Goal: Navigation & Orientation: Find specific page/section

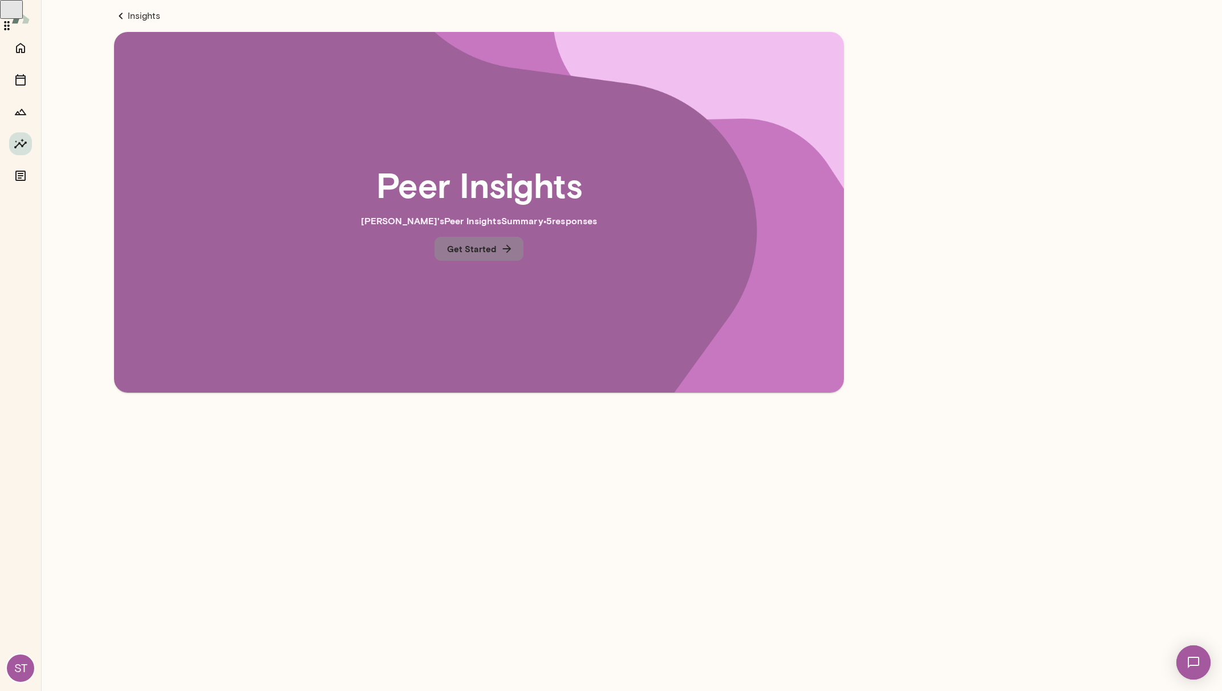
click at [490, 255] on button "Get Started" at bounding box center [479, 249] width 89 height 24
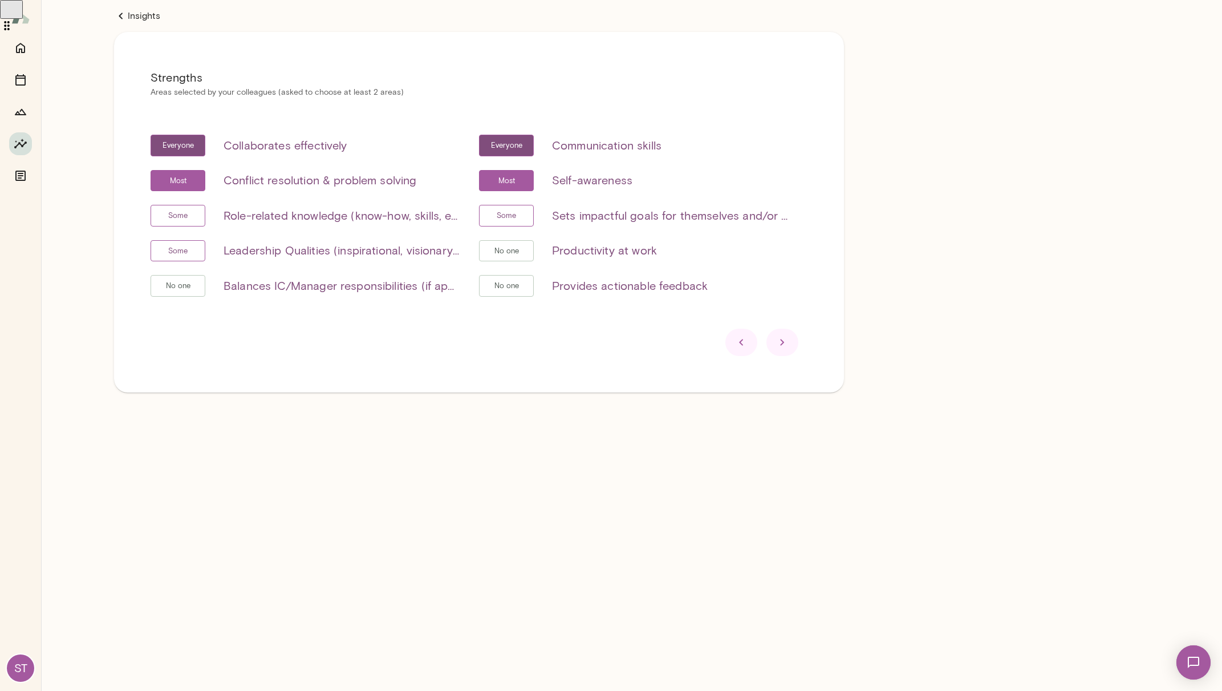
click at [521, 251] on span "No one" at bounding box center [506, 250] width 37 height 11
click at [577, 253] on h6 "Productivity at work" at bounding box center [604, 250] width 105 height 18
click at [791, 343] on div at bounding box center [782, 341] width 32 height 27
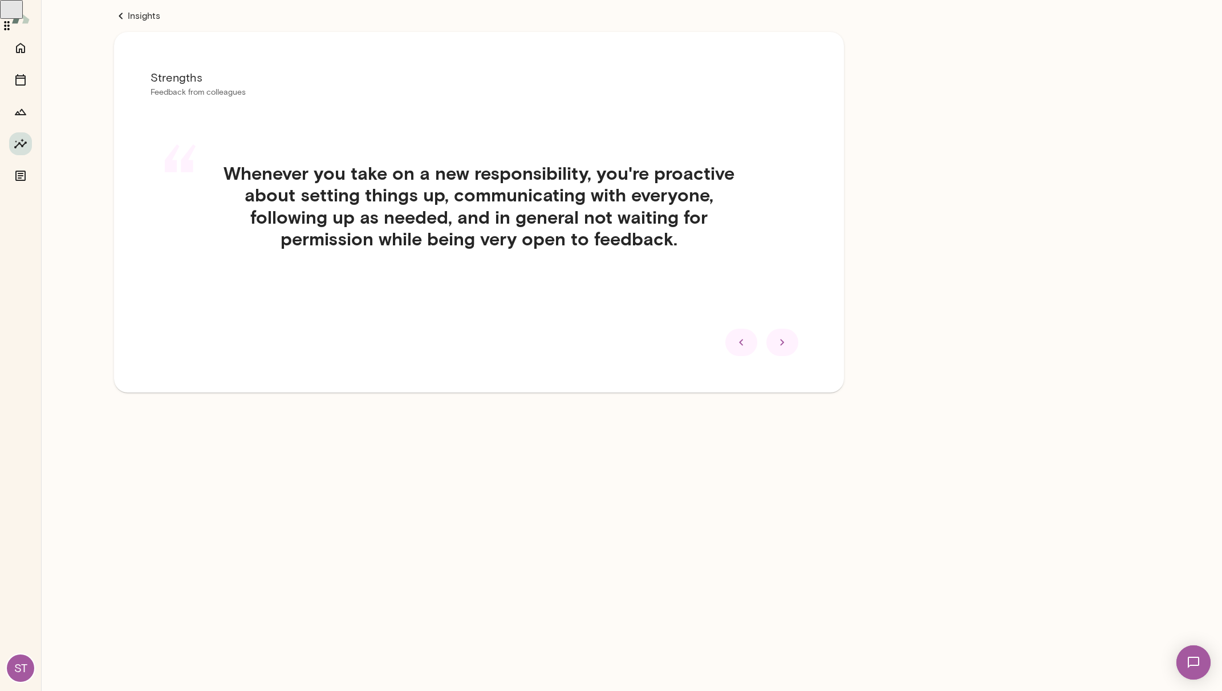
click at [791, 343] on div at bounding box center [782, 341] width 32 height 27
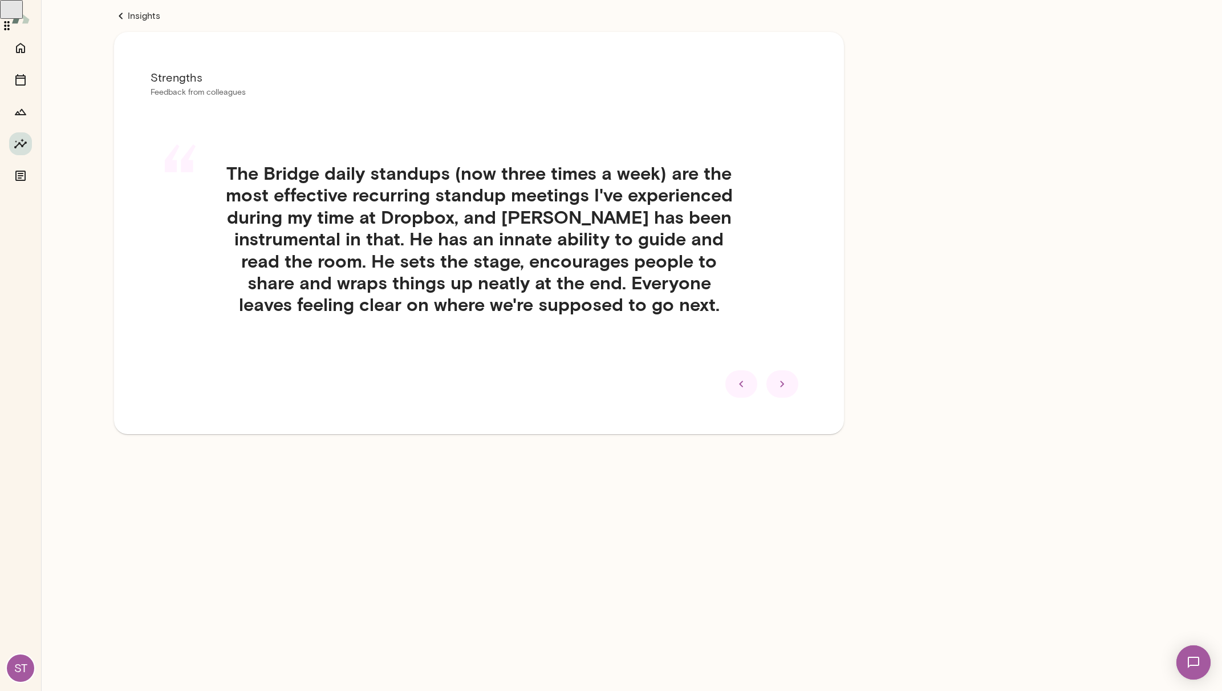
click at [783, 379] on icon at bounding box center [783, 384] width 14 height 14
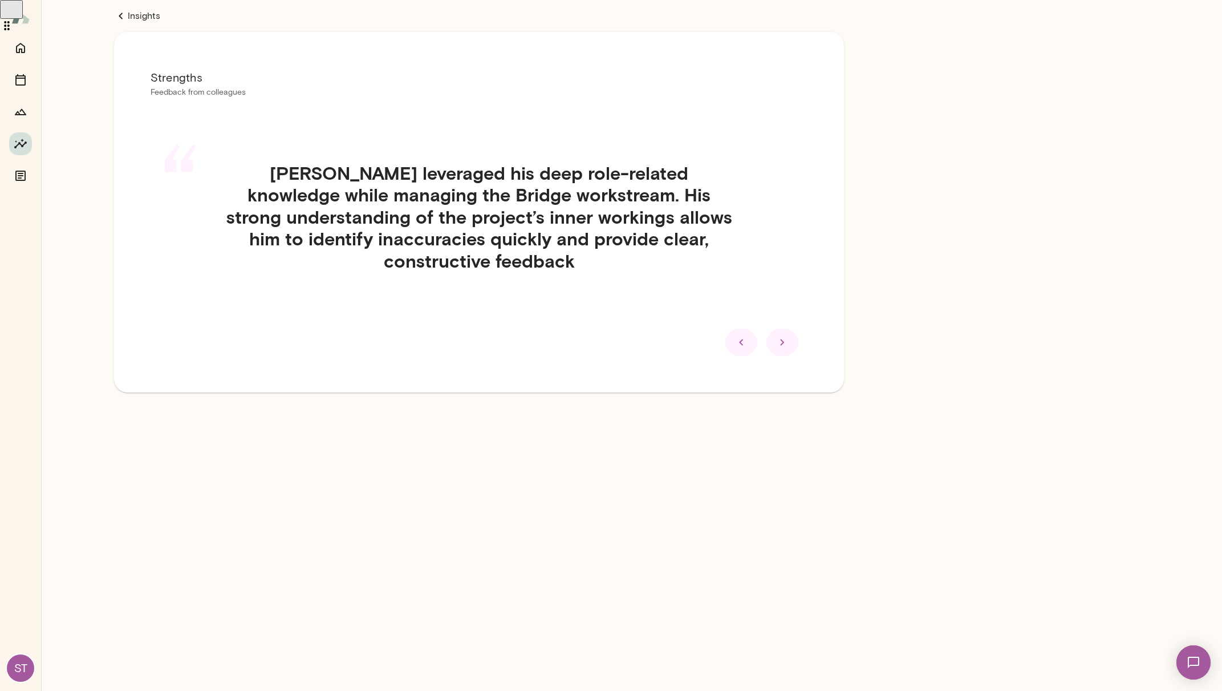
click at [786, 336] on icon at bounding box center [783, 342] width 14 height 14
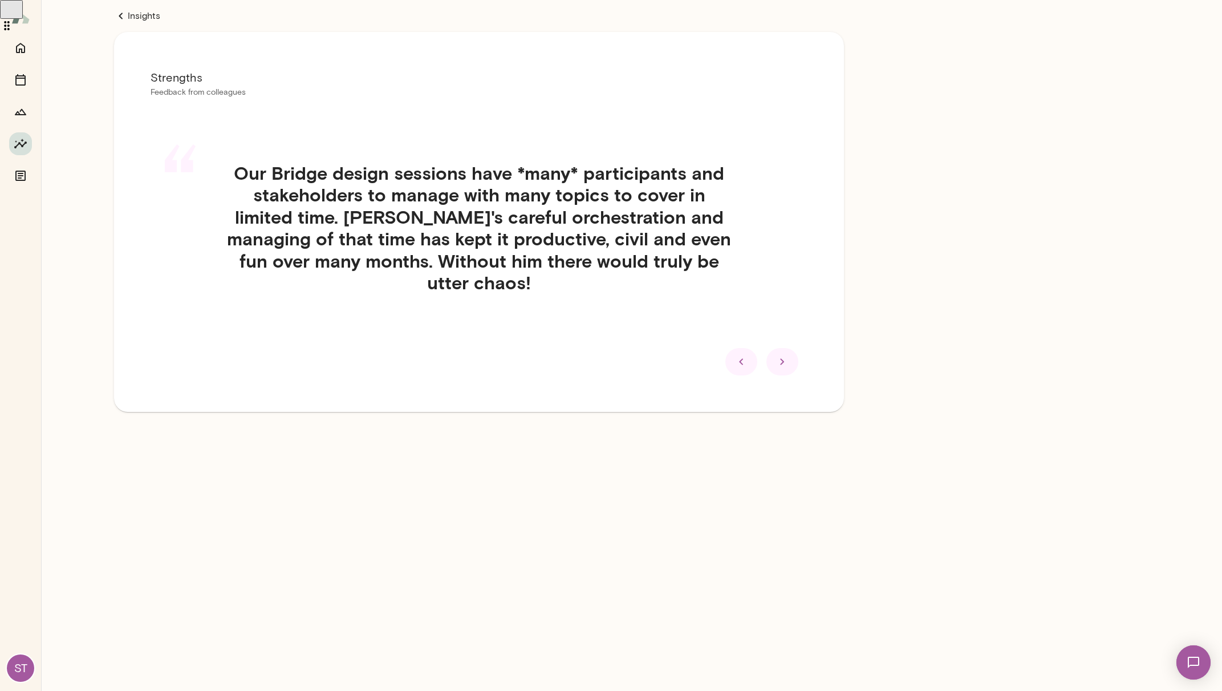
click at [777, 356] on icon at bounding box center [783, 362] width 14 height 14
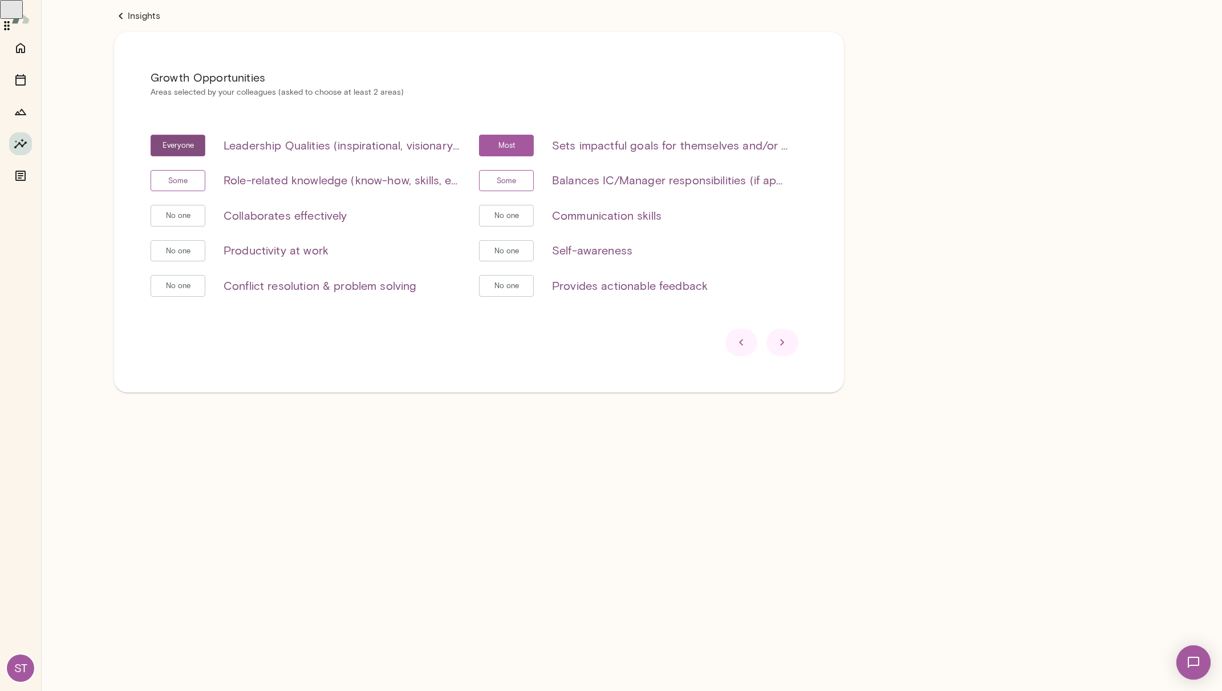
click at [773, 338] on div at bounding box center [782, 341] width 32 height 27
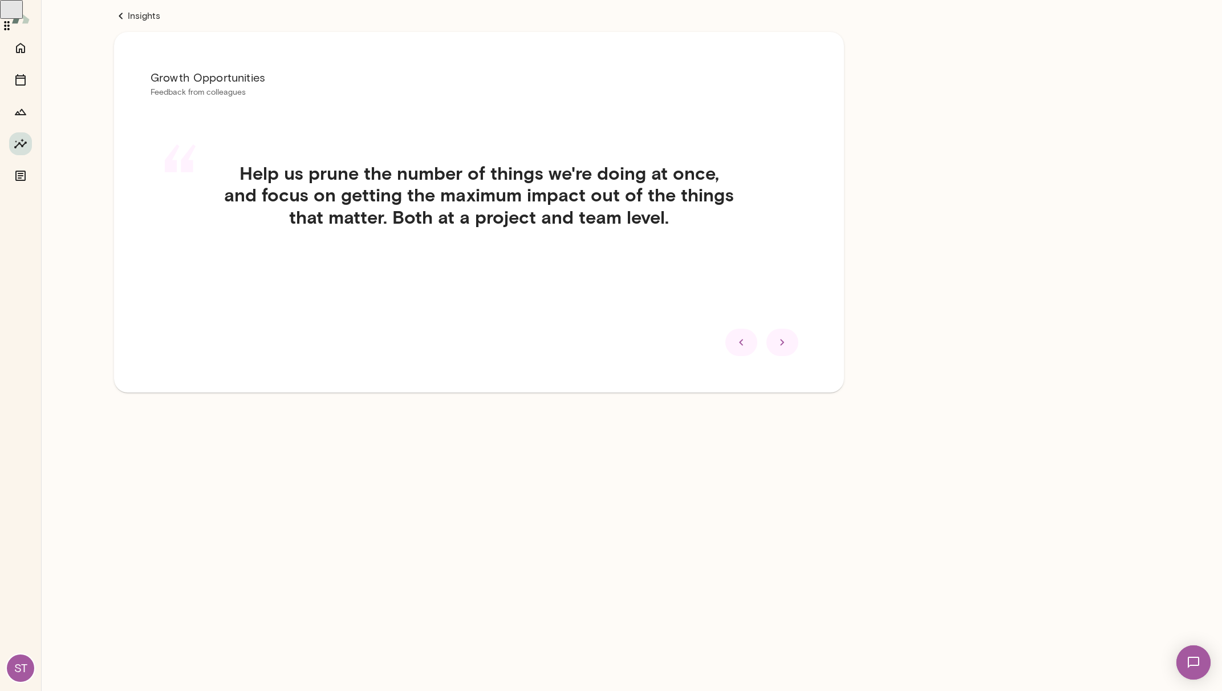
click at [773, 338] on div at bounding box center [782, 341] width 32 height 27
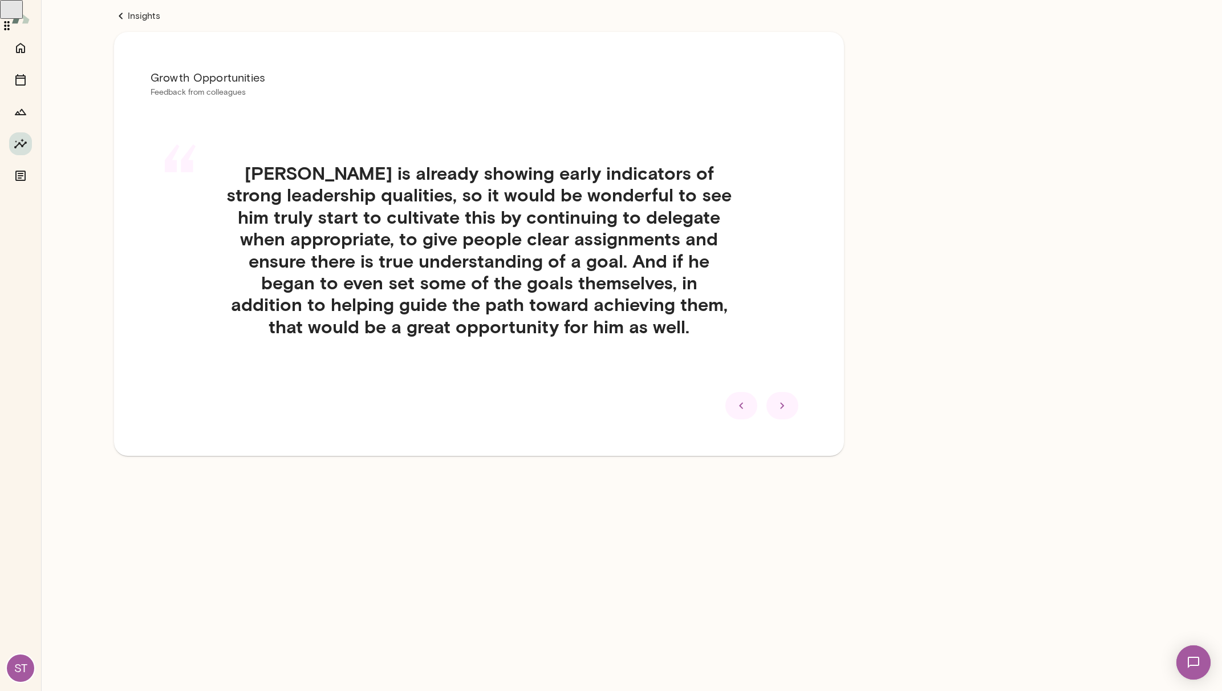
click at [781, 407] on icon at bounding box center [782, 406] width 4 height 6
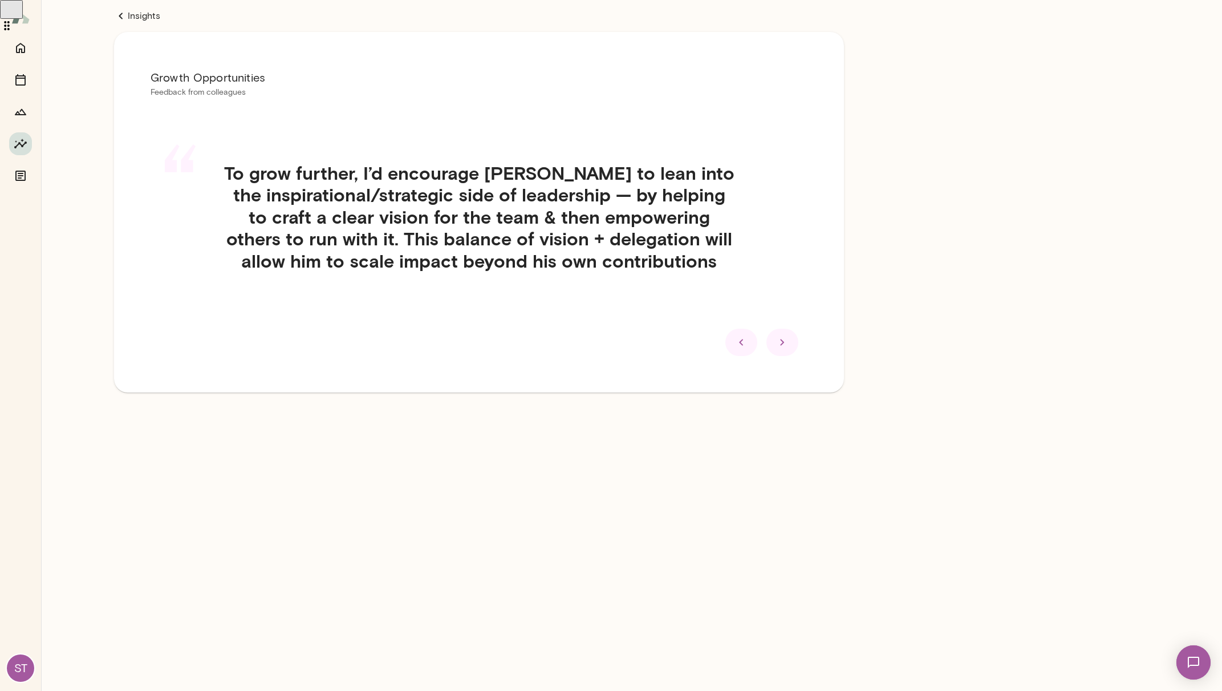
click at [789, 346] on icon at bounding box center [783, 342] width 14 height 14
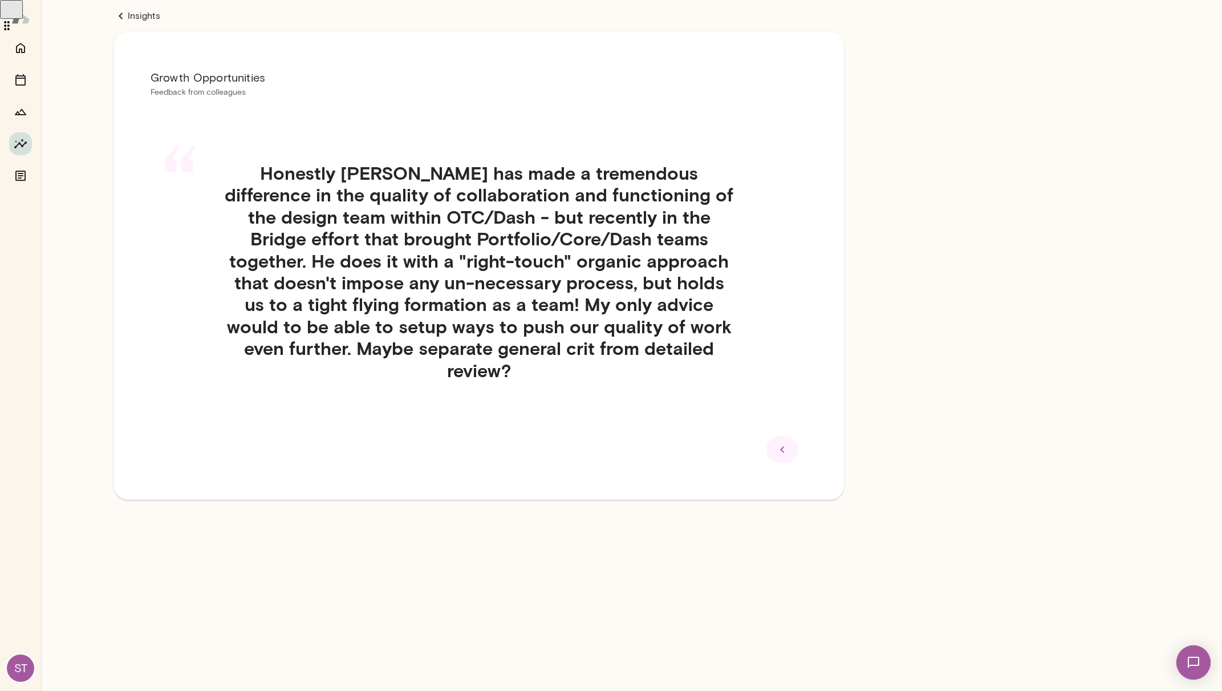
click at [769, 436] on div at bounding box center [782, 449] width 32 height 27
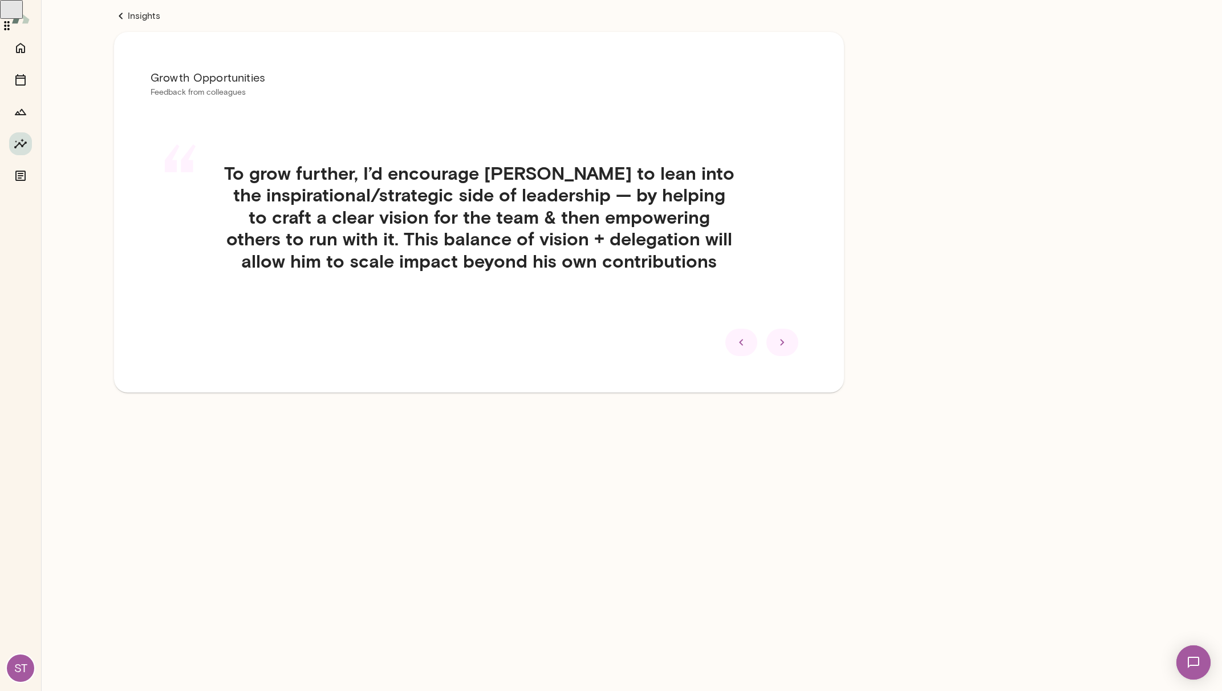
click at [793, 336] on div at bounding box center [782, 341] width 32 height 27
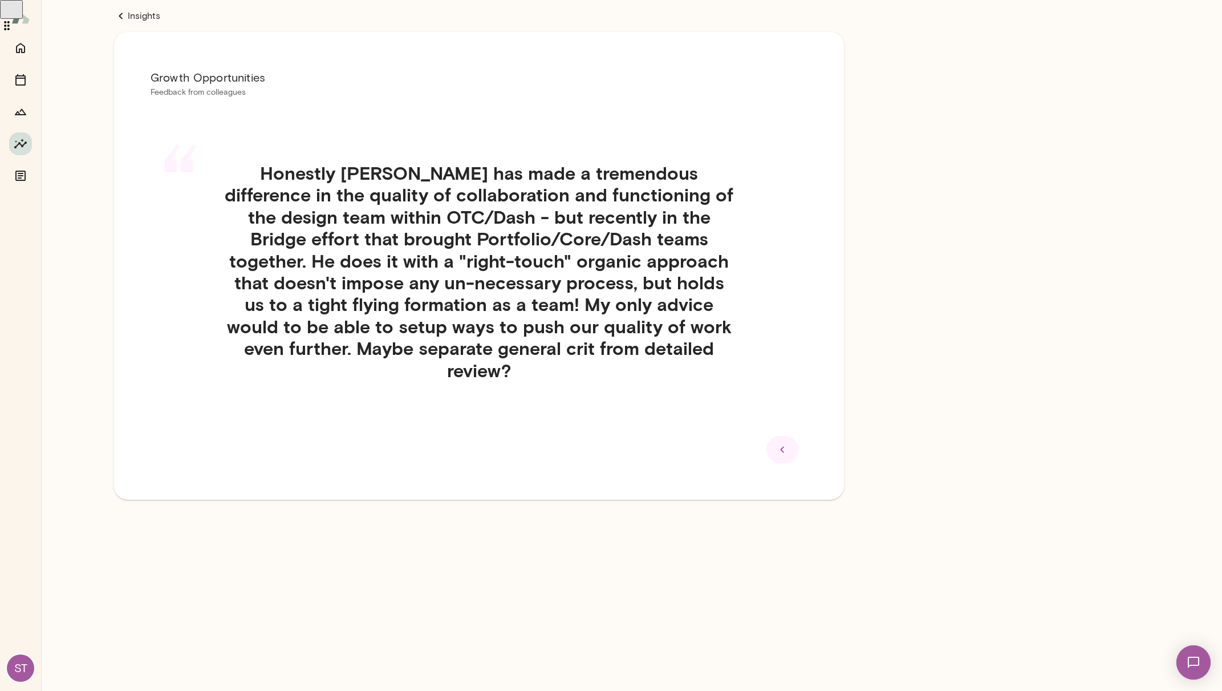
click at [149, 19] on link "Insights" at bounding box center [479, 16] width 730 height 14
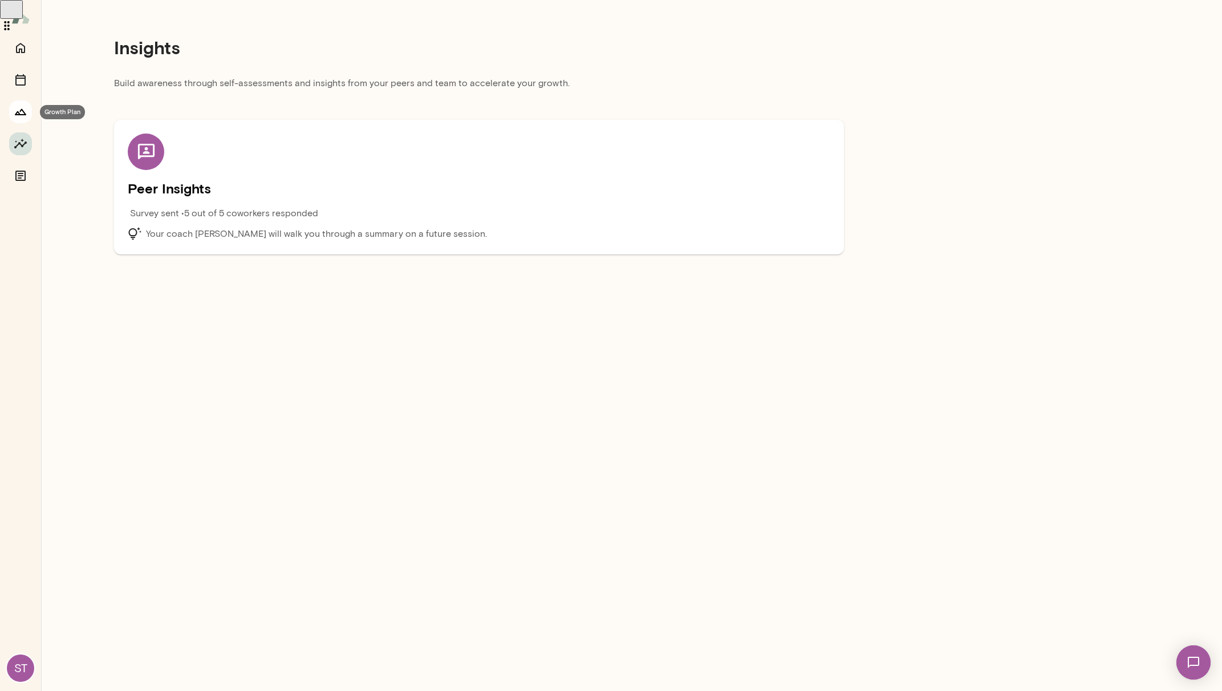
click at [19, 116] on icon "Growth Plan" at bounding box center [21, 112] width 14 height 14
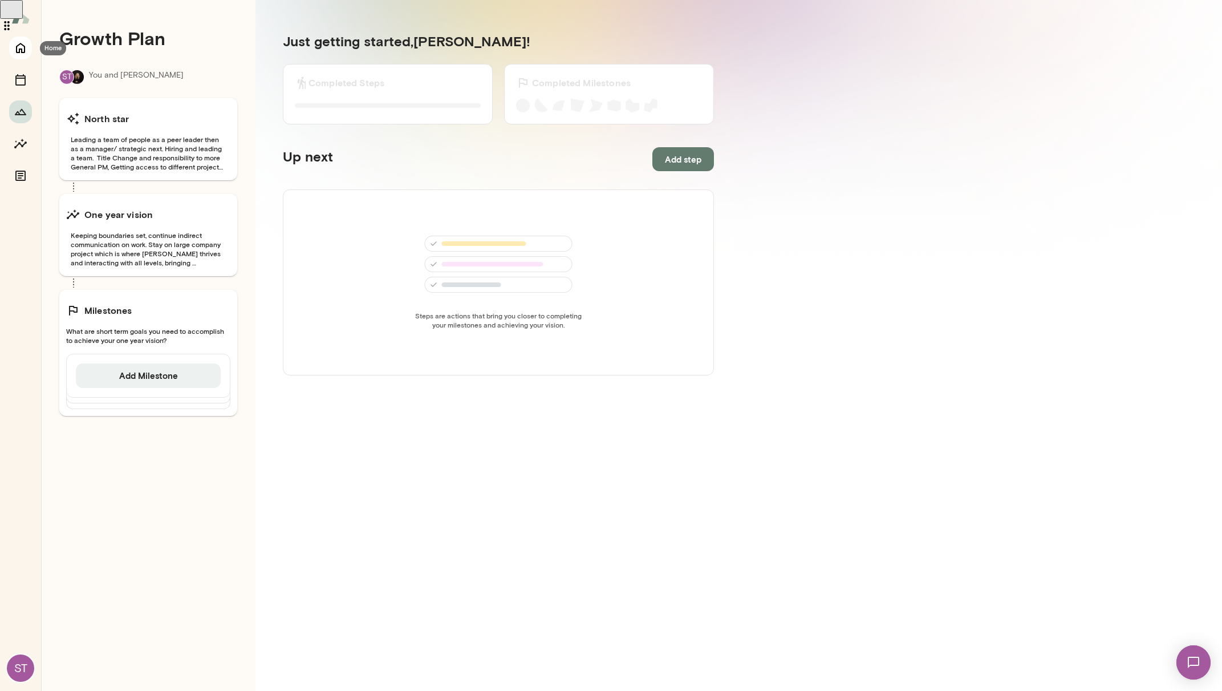
click at [20, 41] on icon "Home" at bounding box center [21, 48] width 14 height 14
